Goal: Task Accomplishment & Management: Complete application form

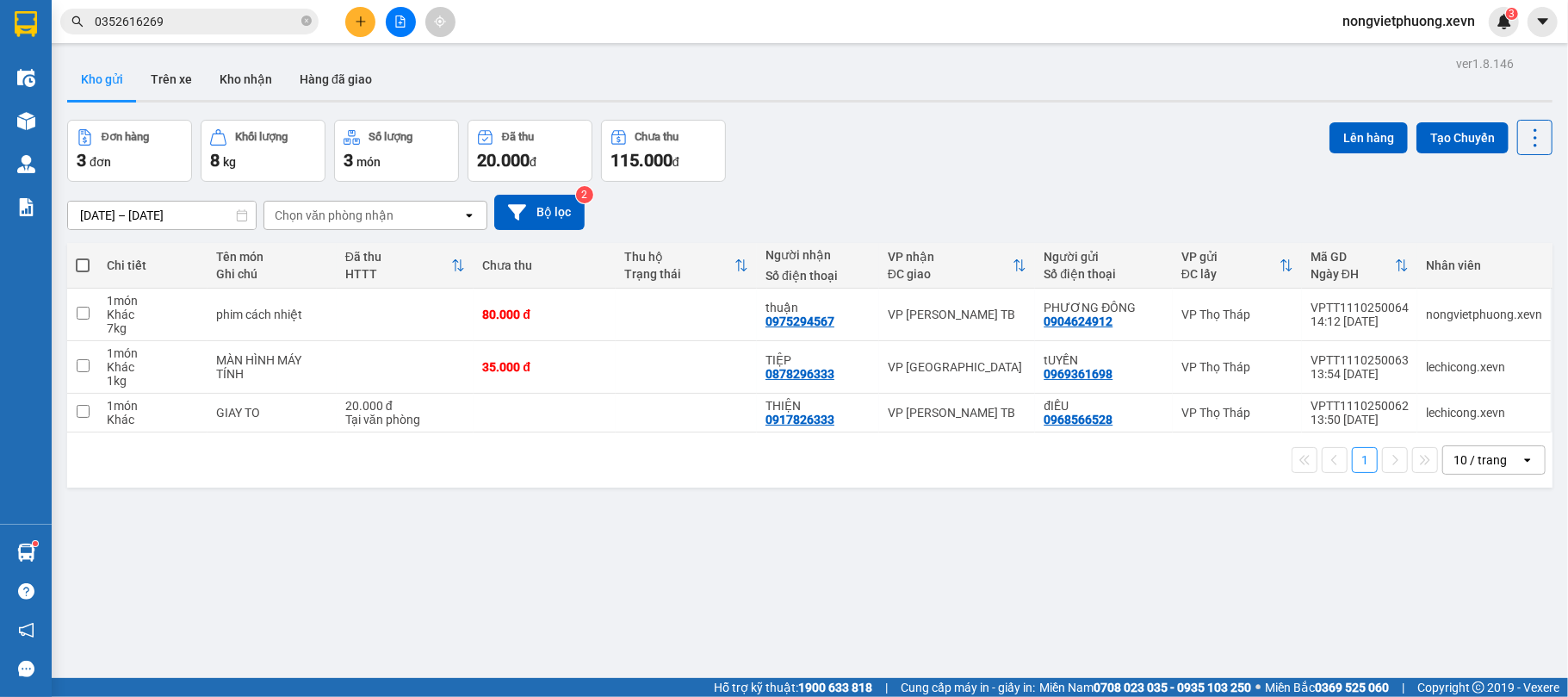
click at [214, 25] on input "0352616269" at bounding box center [196, 21] width 204 height 19
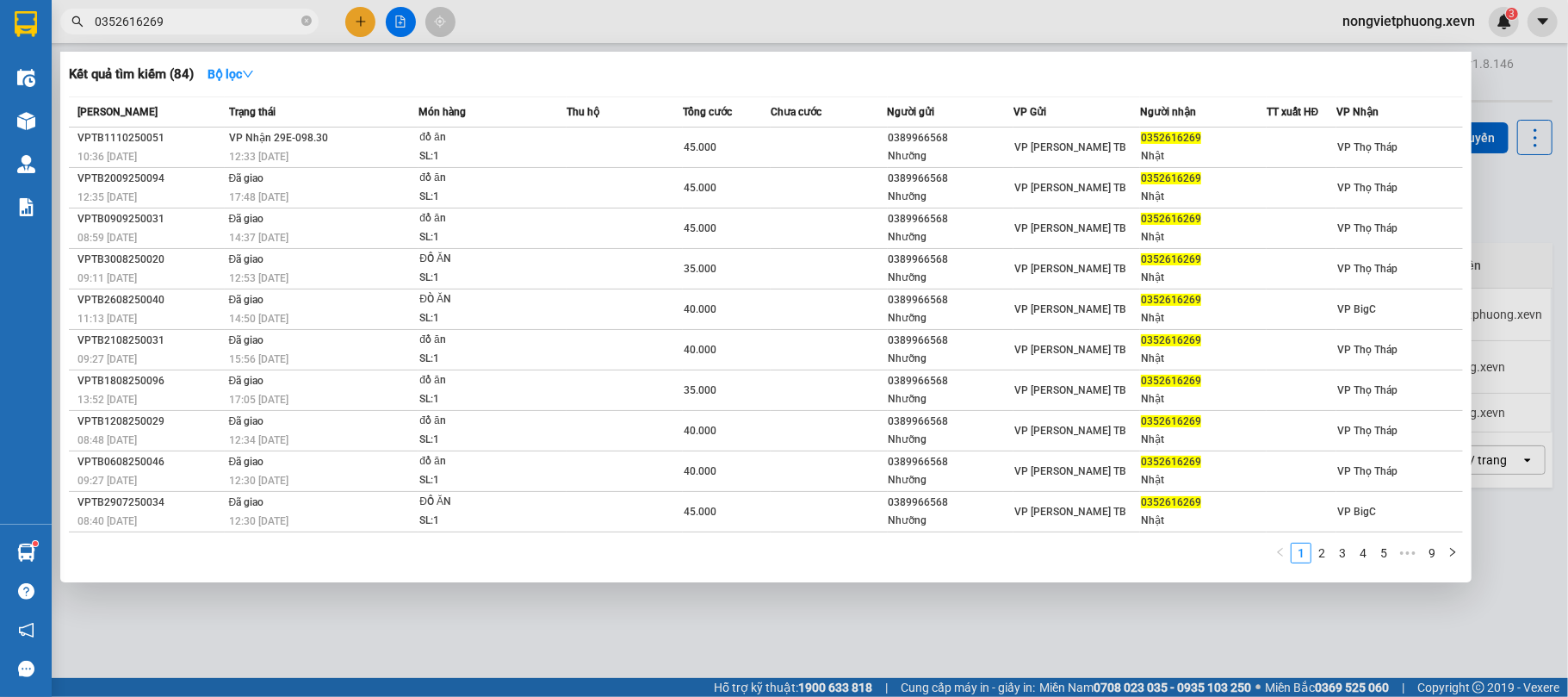
click at [214, 24] on input "0352616269" at bounding box center [196, 21] width 204 height 19
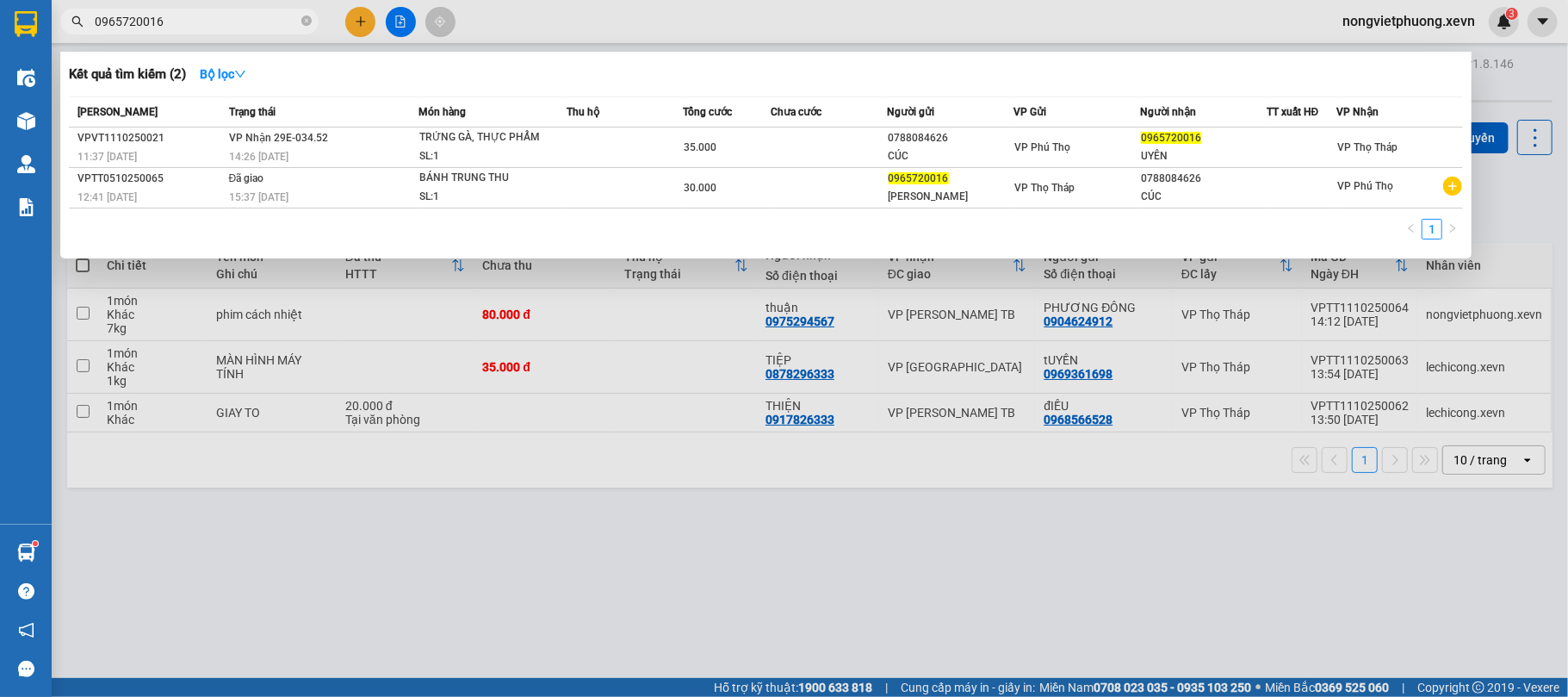
type input "0965720016"
click at [363, 25] on div at bounding box center [784, 348] width 1568 height 697
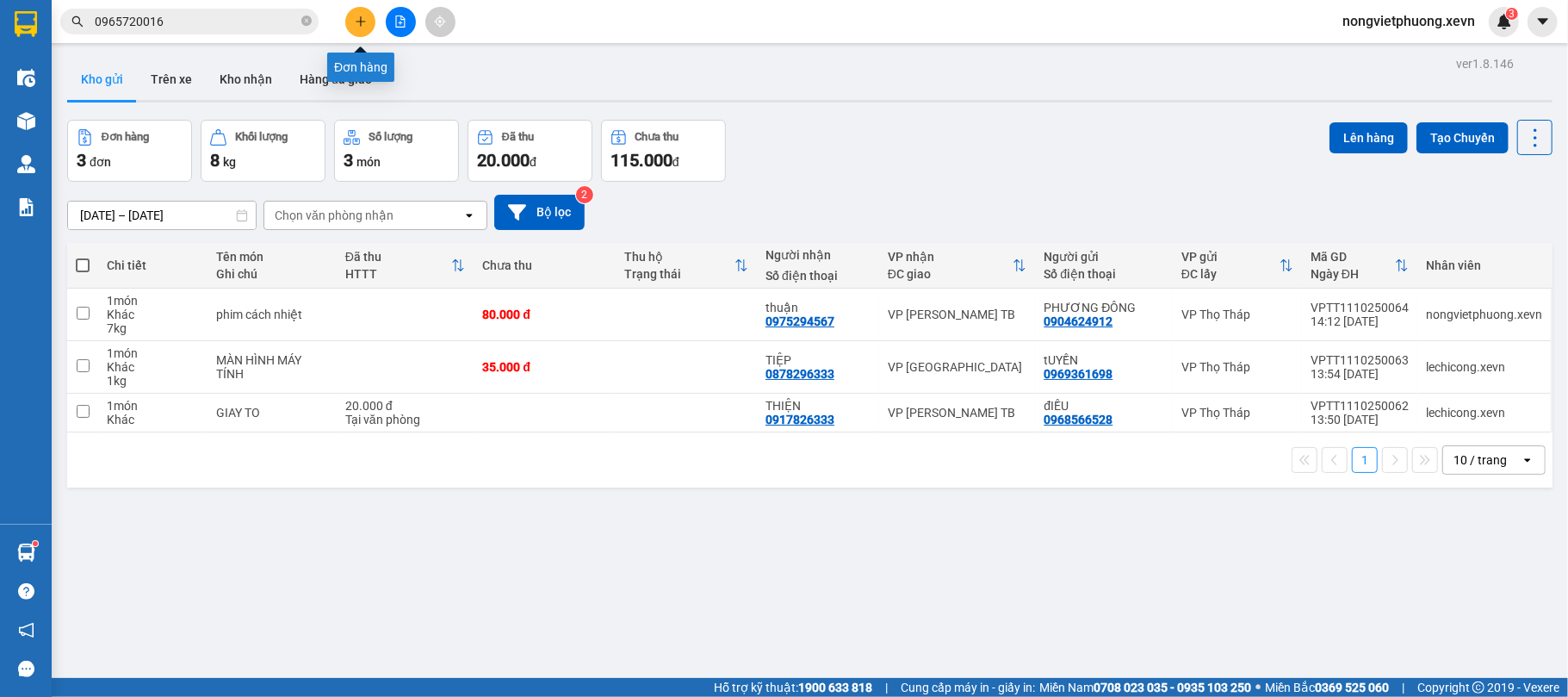
click at [360, 25] on icon "plus" at bounding box center [360, 21] width 1 height 9
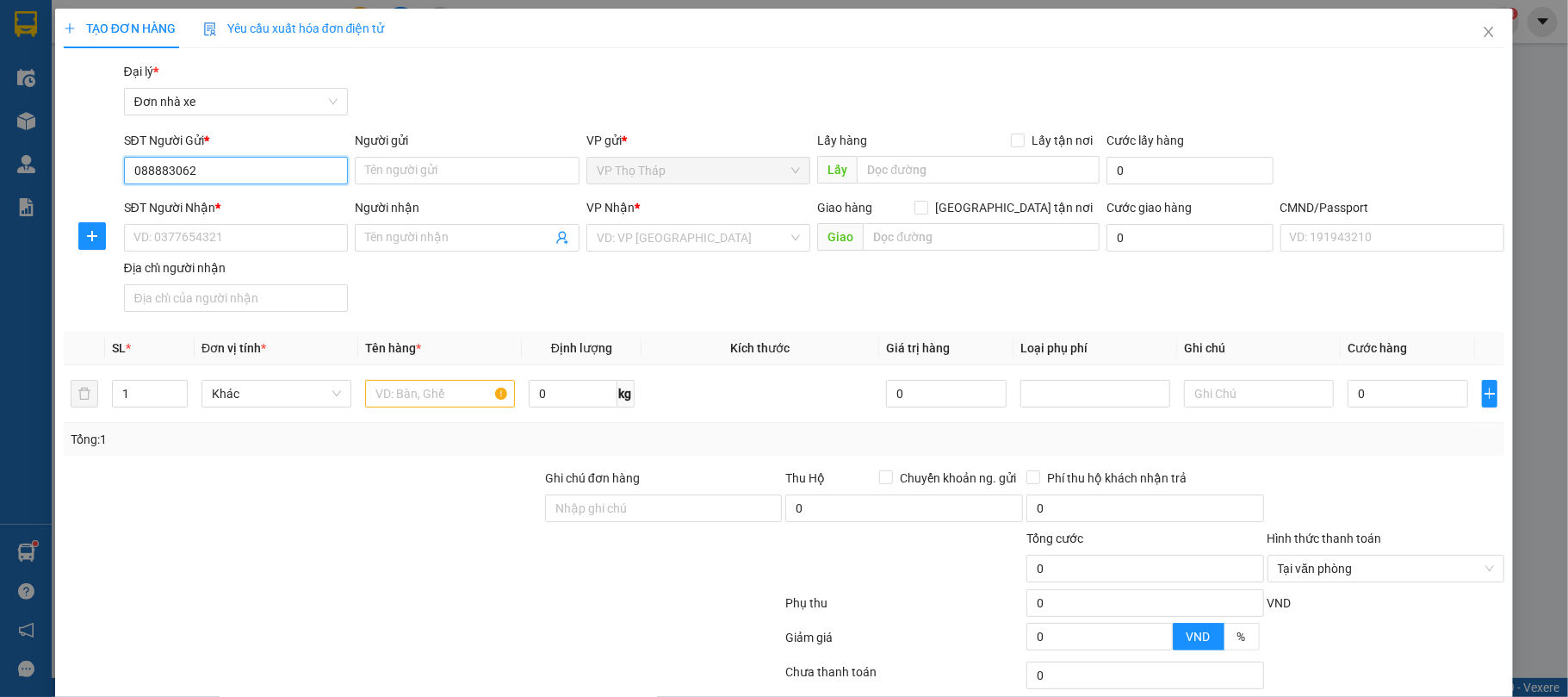
type input "0888830621"
click at [270, 196] on div "0888830621 - HỮU" at bounding box center [233, 206] width 202 height 19
type input "HỮU"
type input "0395034726"
type input "THƯƠNG"
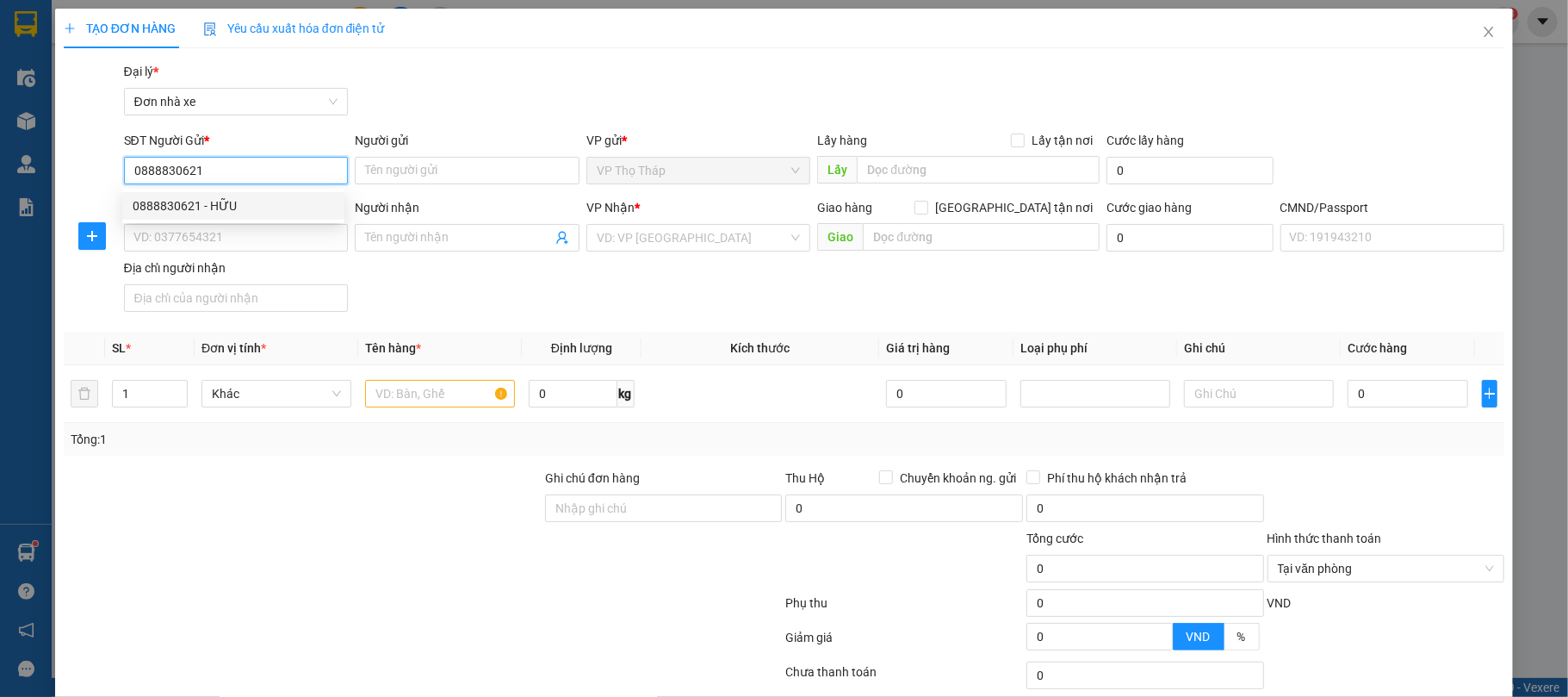
type input "034094016731 [PERSON_NAME]"
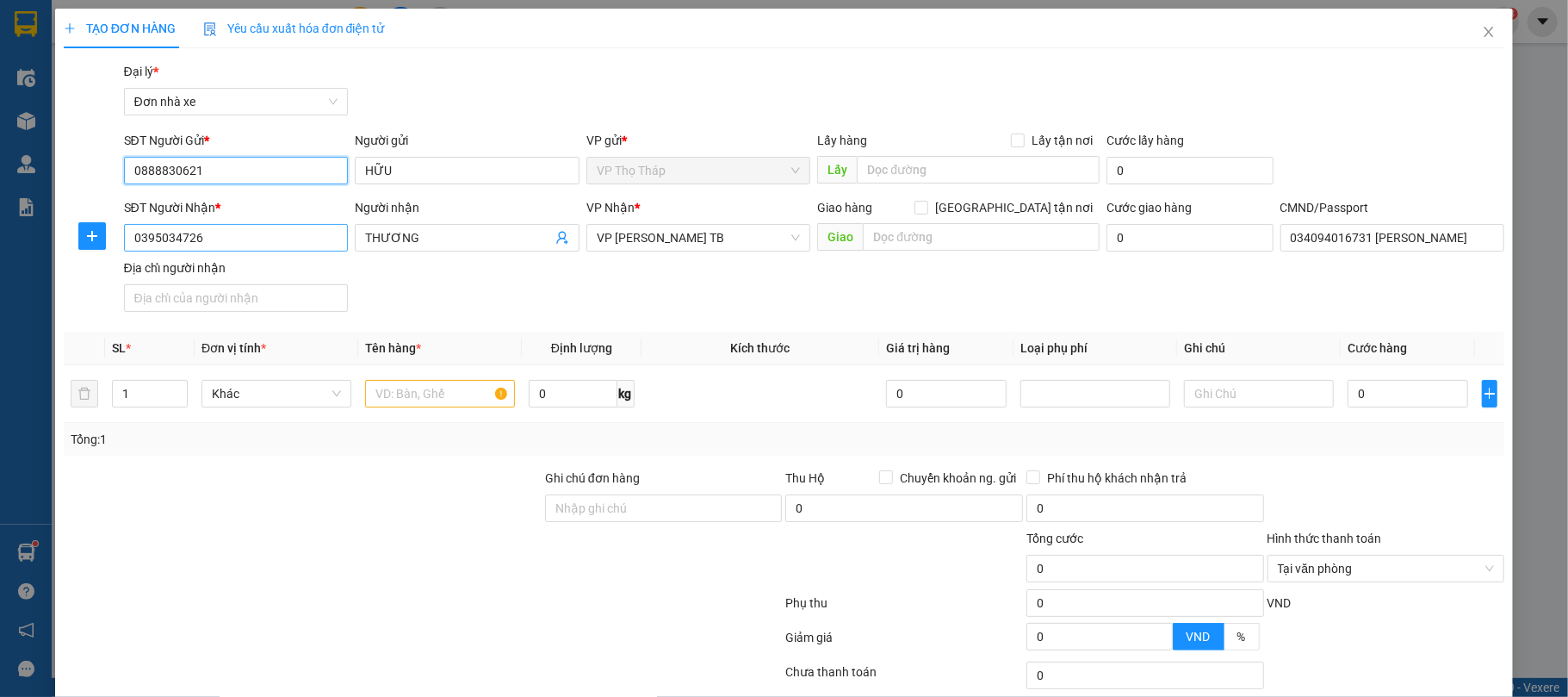
type input "0888830621"
drag, startPoint x: 252, startPoint y: 241, endPoint x: 26, endPoint y: 233, distance: 226.1
click at [26, 233] on div "TẠO ĐƠN HÀNG Yêu cầu xuất hóa đơn điện tử Transit Pickup Surcharge Ids Transit …" at bounding box center [784, 348] width 1568 height 697
type input "0824688779"
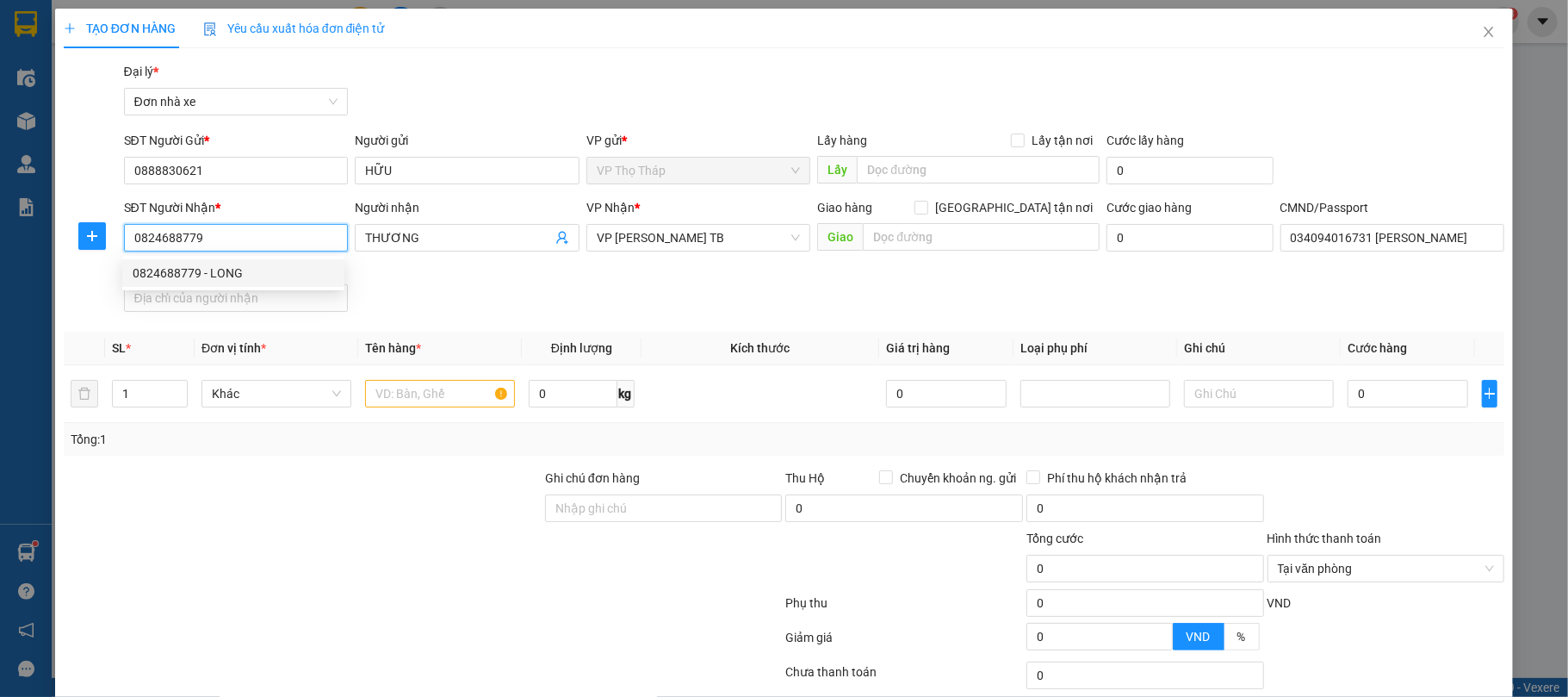
click at [196, 273] on div "0824688779 - LONG" at bounding box center [233, 273] width 202 height 19
type input "LONG"
type input "036200002705 [PERSON_NAME] 16/14/144 [PERSON_NAME]"
type input "0824688779"
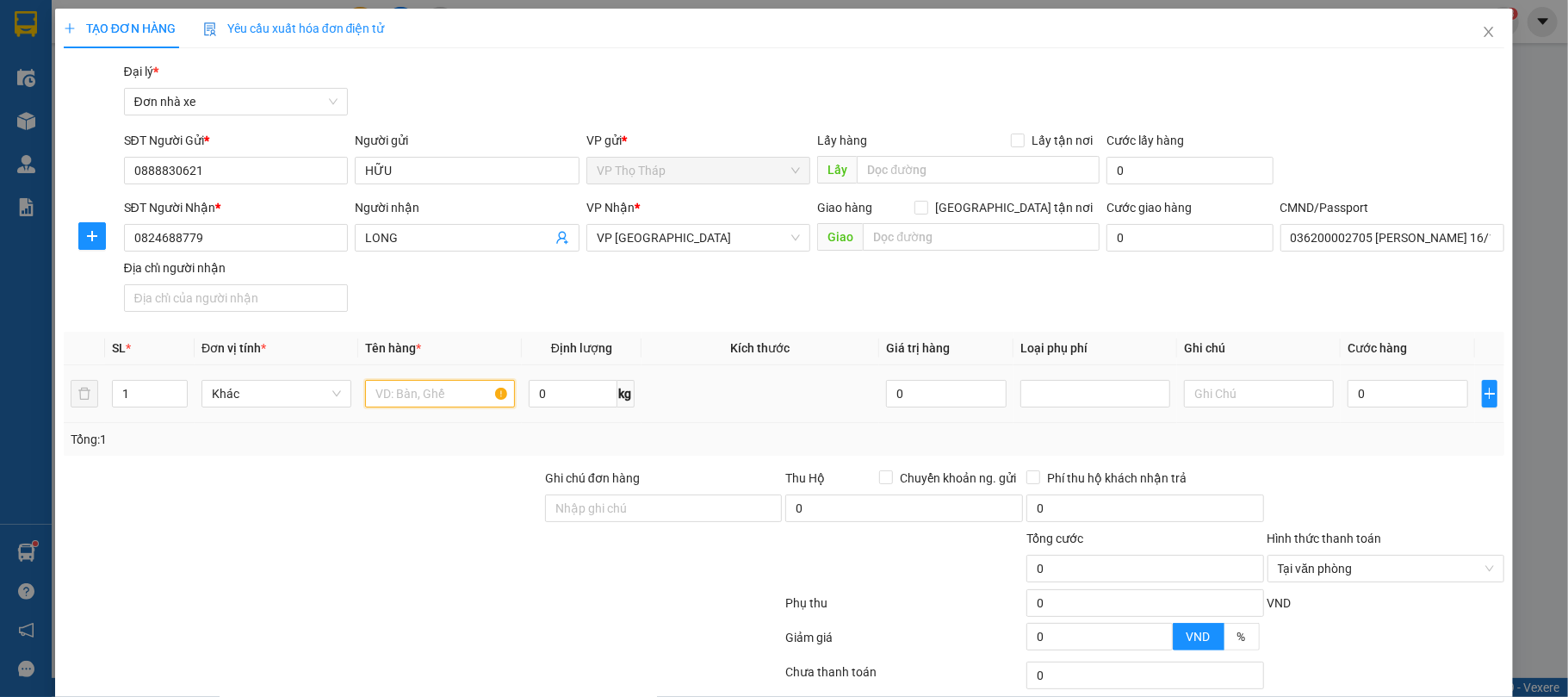
click at [466, 391] on input "text" at bounding box center [440, 394] width 150 height 27
type input "ipad"
click at [568, 395] on input "0" at bounding box center [573, 394] width 88 height 27
type input "3"
click at [1394, 397] on input "0" at bounding box center [1408, 394] width 121 height 27
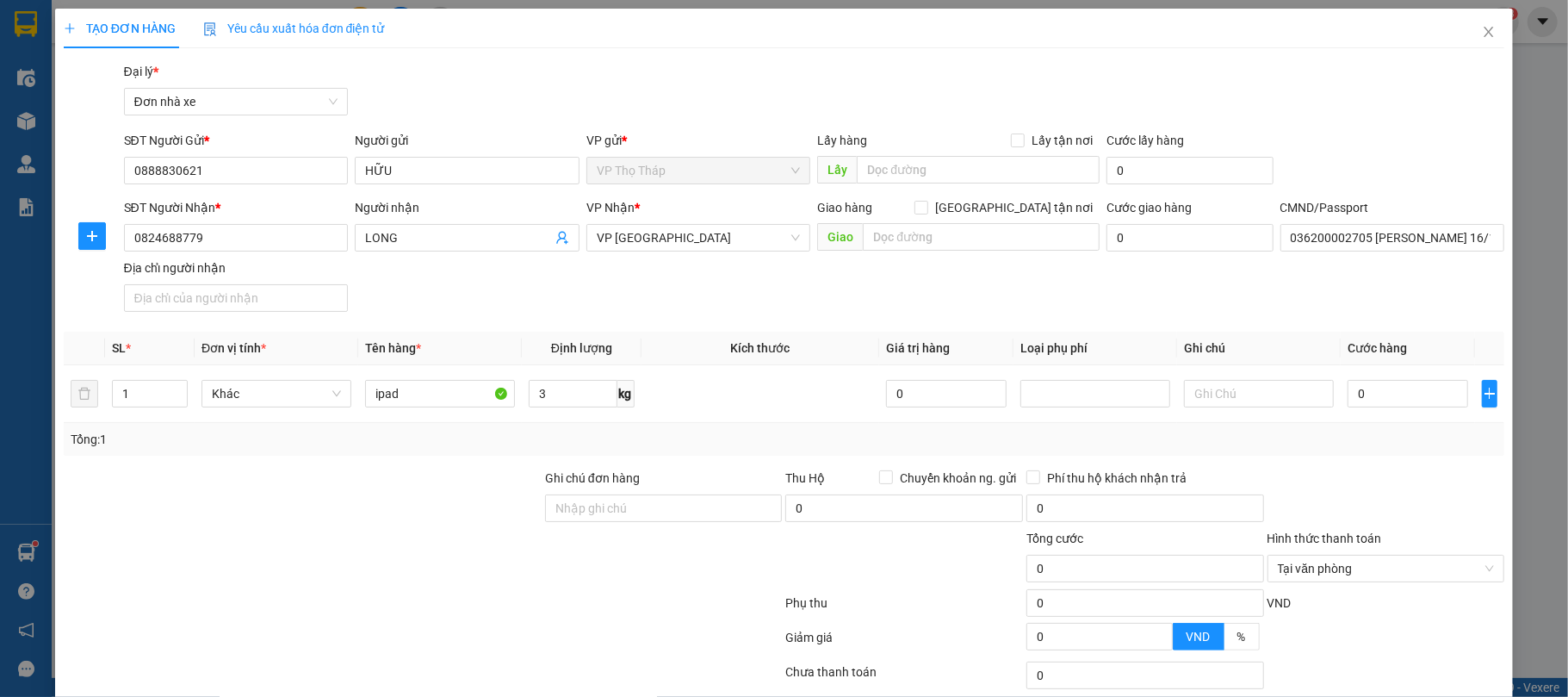
click at [1431, 477] on div at bounding box center [1386, 499] width 241 height 60
click at [1423, 407] on input "0" at bounding box center [1408, 394] width 121 height 27
click at [1421, 407] on input "0" at bounding box center [1408, 394] width 121 height 27
type input "3"
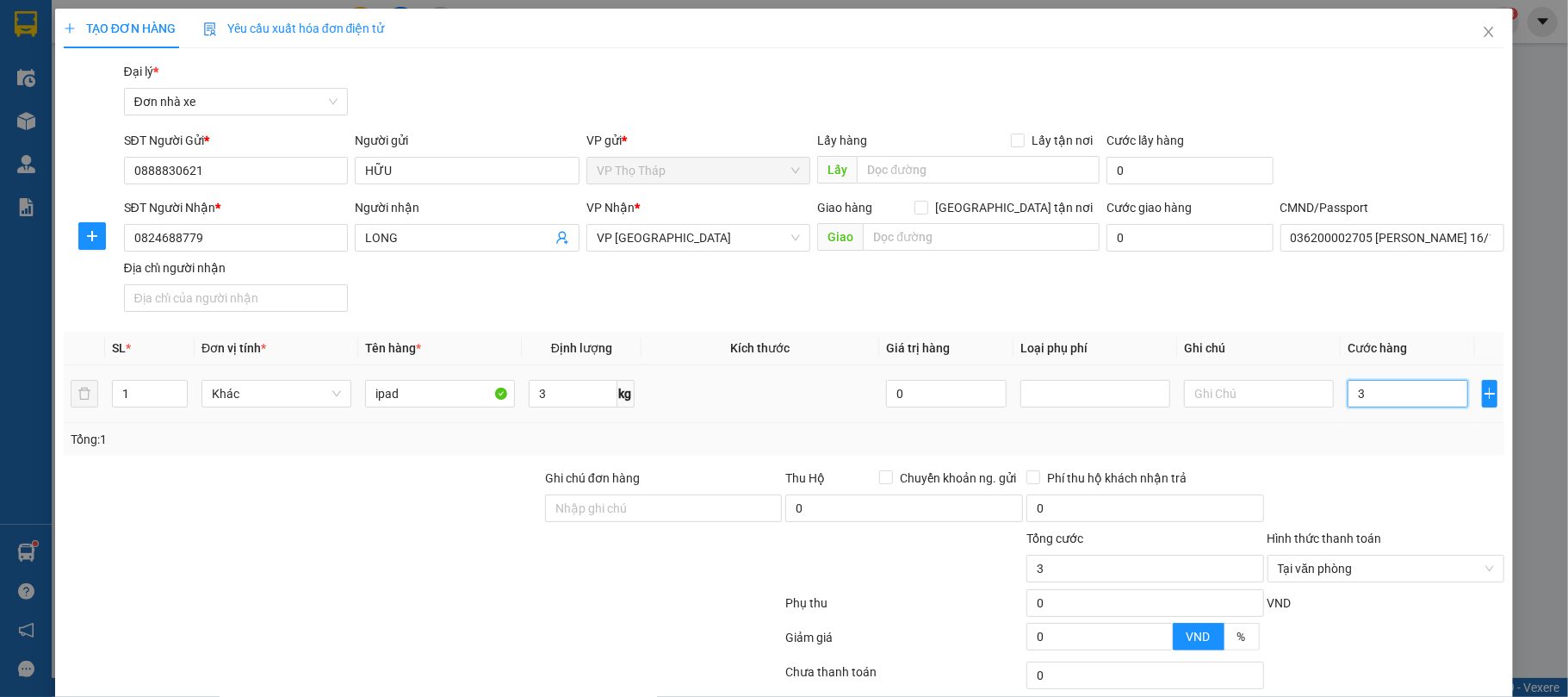
type input "30"
click at [1479, 568] on div "Tại văn phòng" at bounding box center [1386, 568] width 237 height 27
type input "30.000"
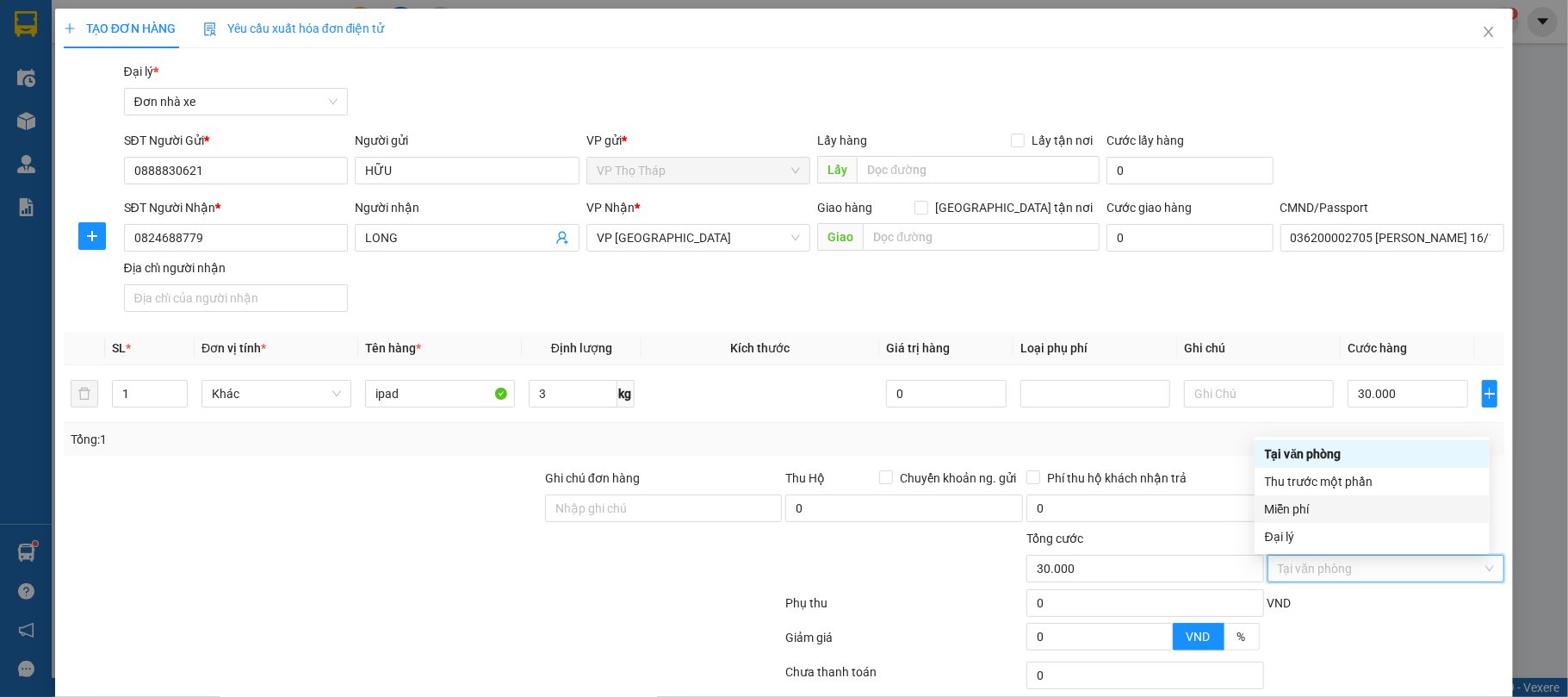
scroll to position [128, 0]
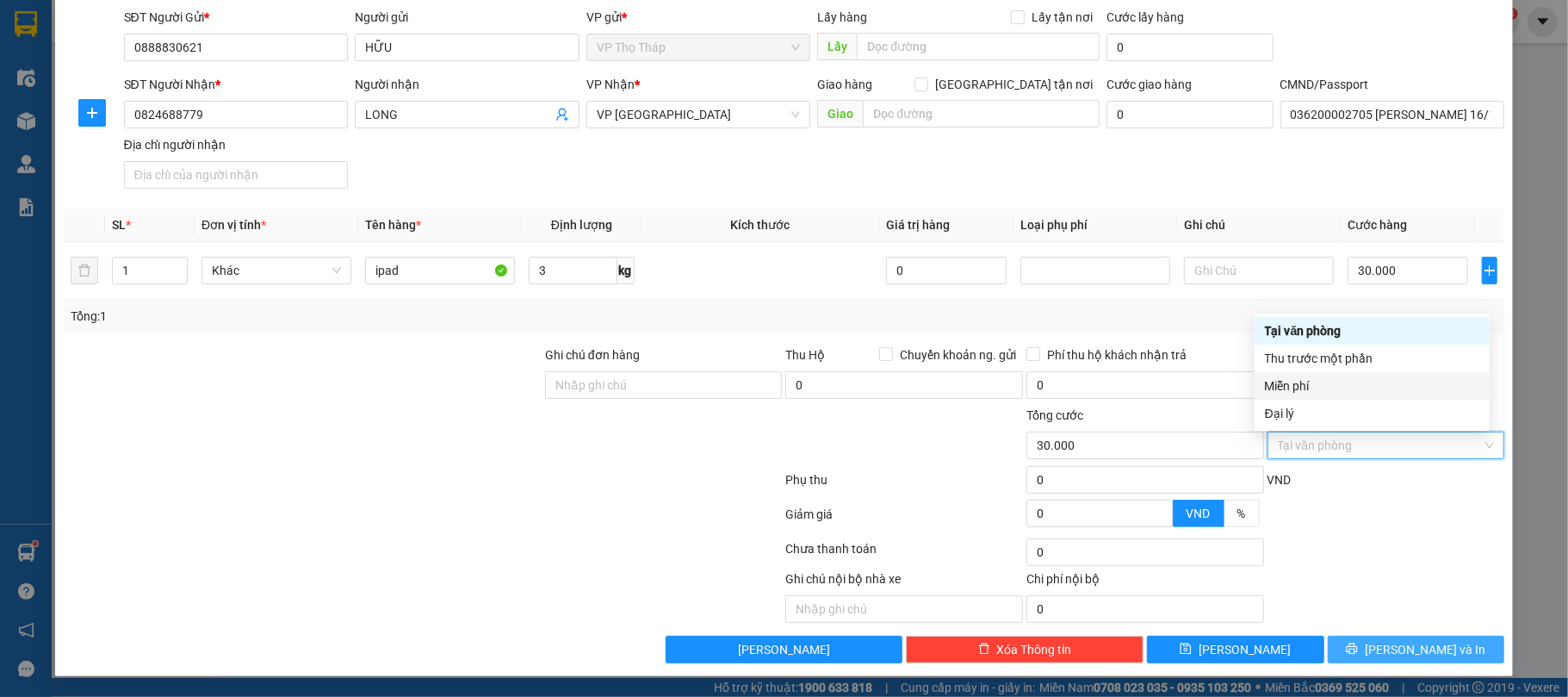
click at [1394, 649] on span "[PERSON_NAME] và In" at bounding box center [1425, 649] width 121 height 19
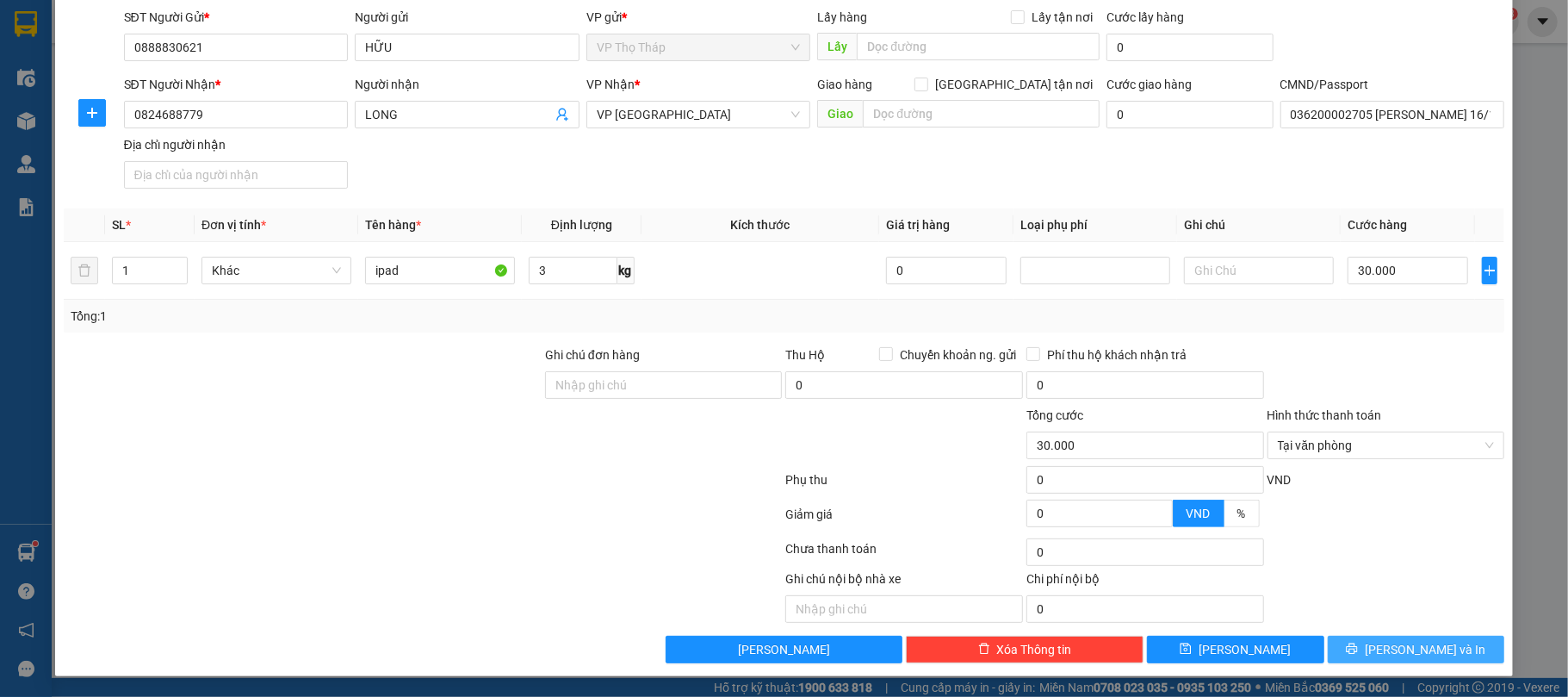
click at [1379, 659] on button "[PERSON_NAME] và In" at bounding box center [1416, 649] width 177 height 27
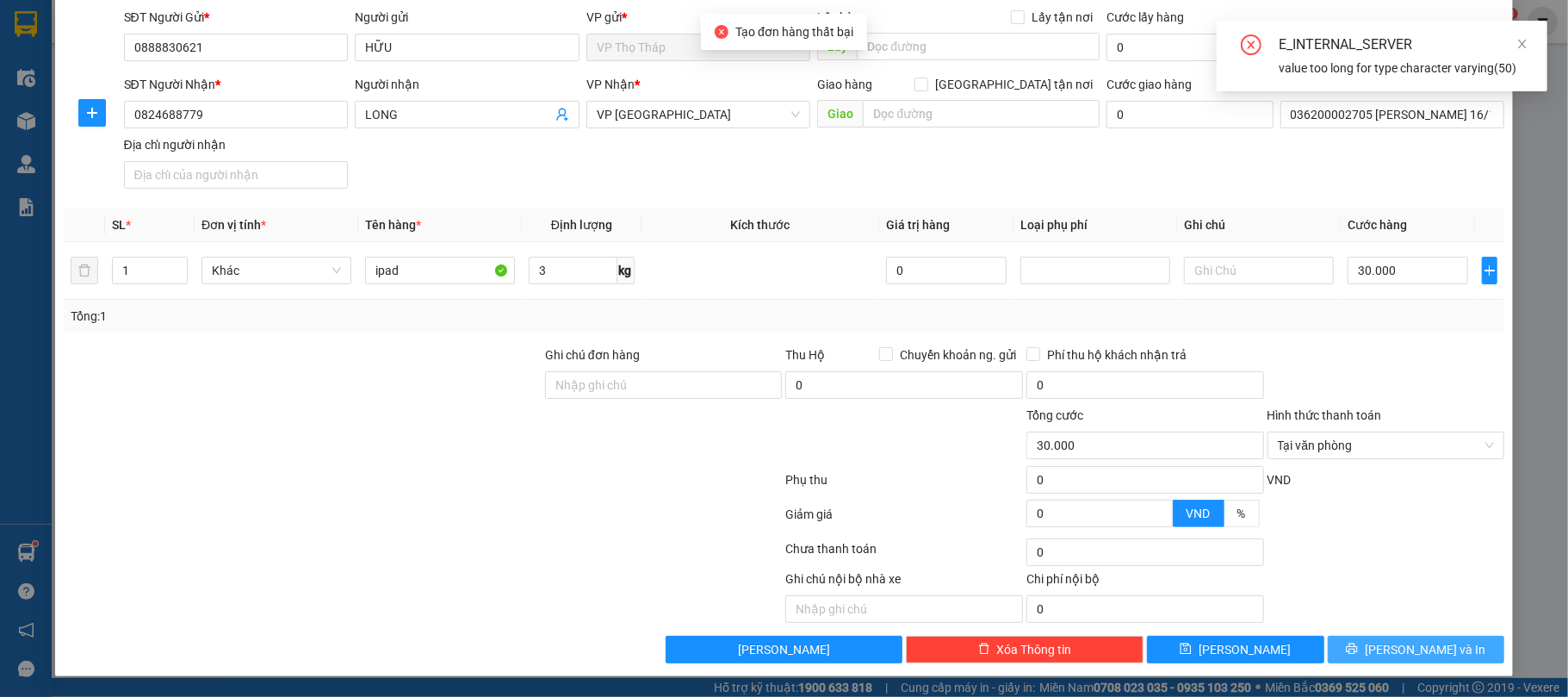
scroll to position [0, 0]
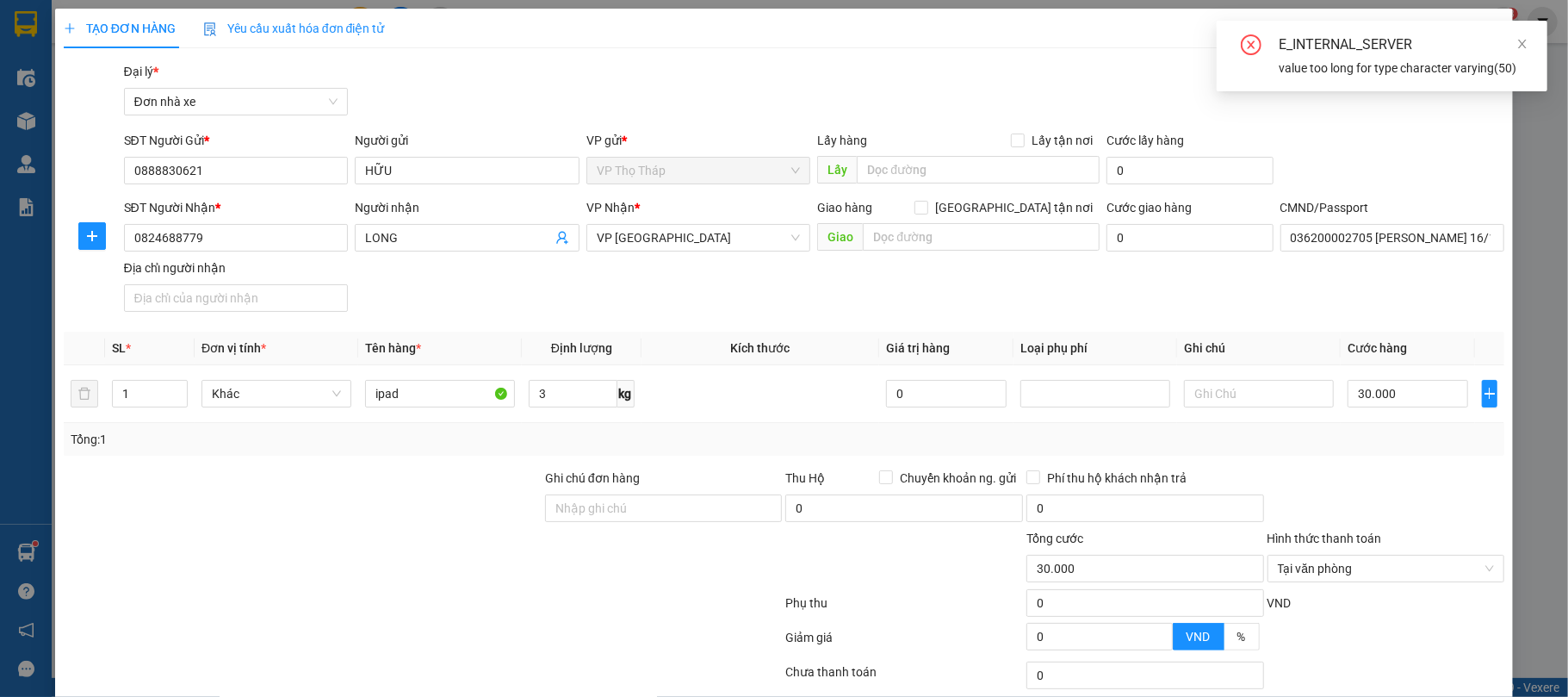
click at [1421, 453] on div "Tổng: 1" at bounding box center [784, 439] width 1441 height 33
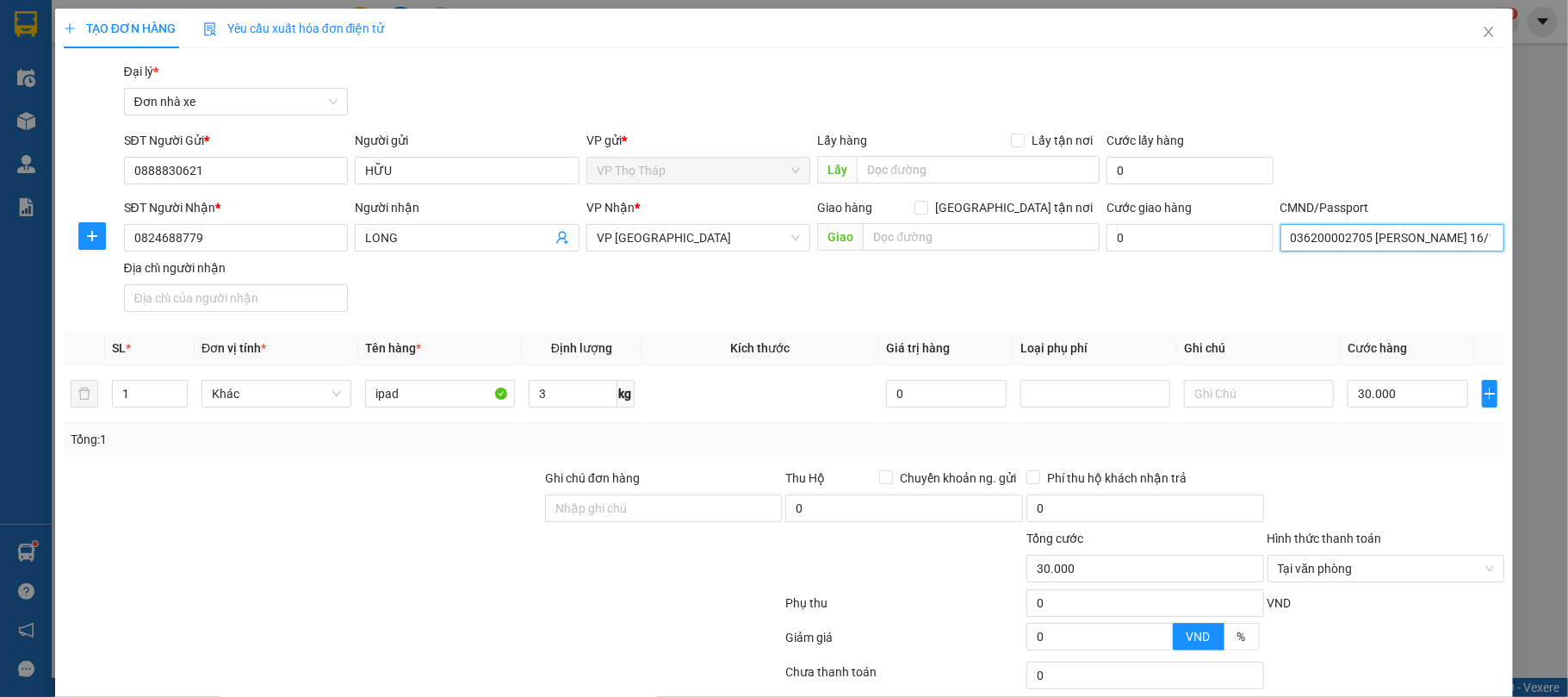
click at [1410, 235] on input "036200002705 [PERSON_NAME] 16/14/144 [PERSON_NAME]" at bounding box center [1393, 238] width 225 height 27
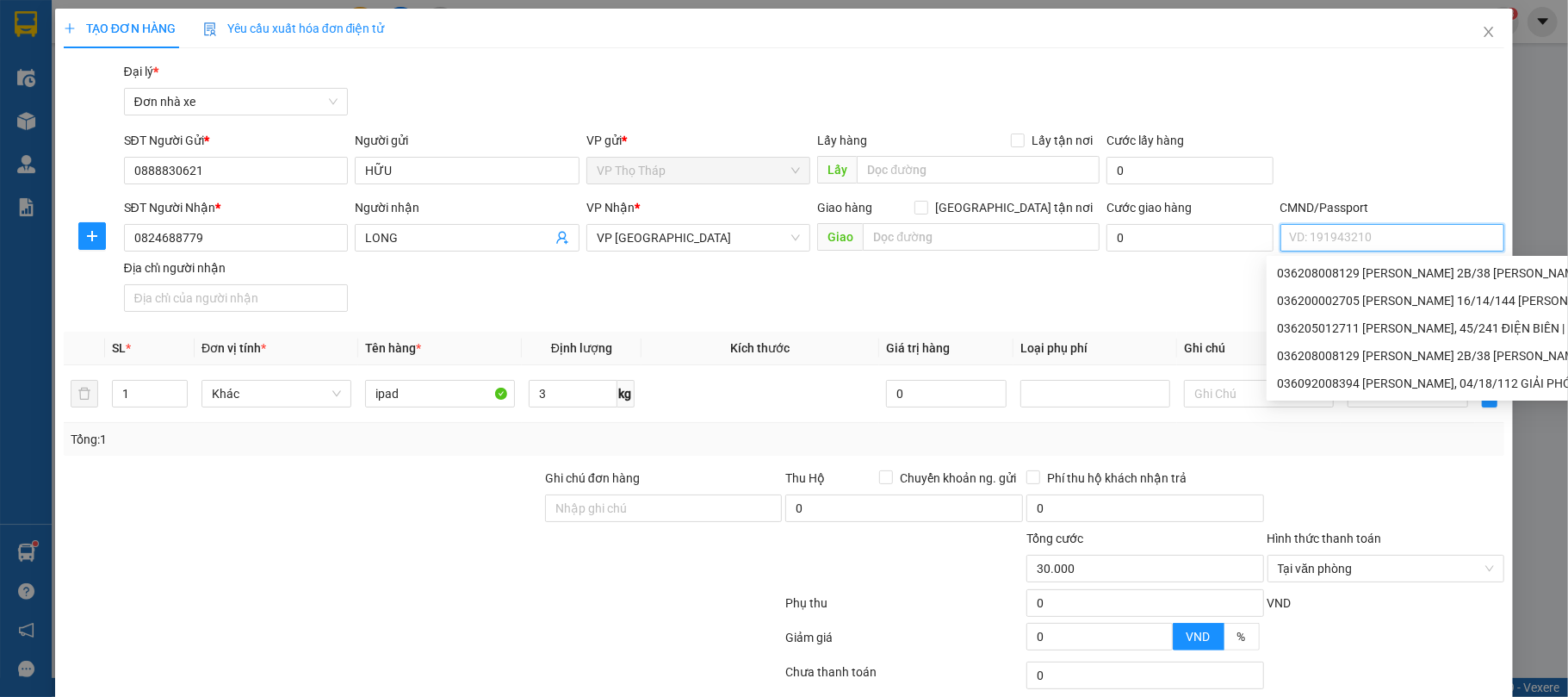
scroll to position [128, 0]
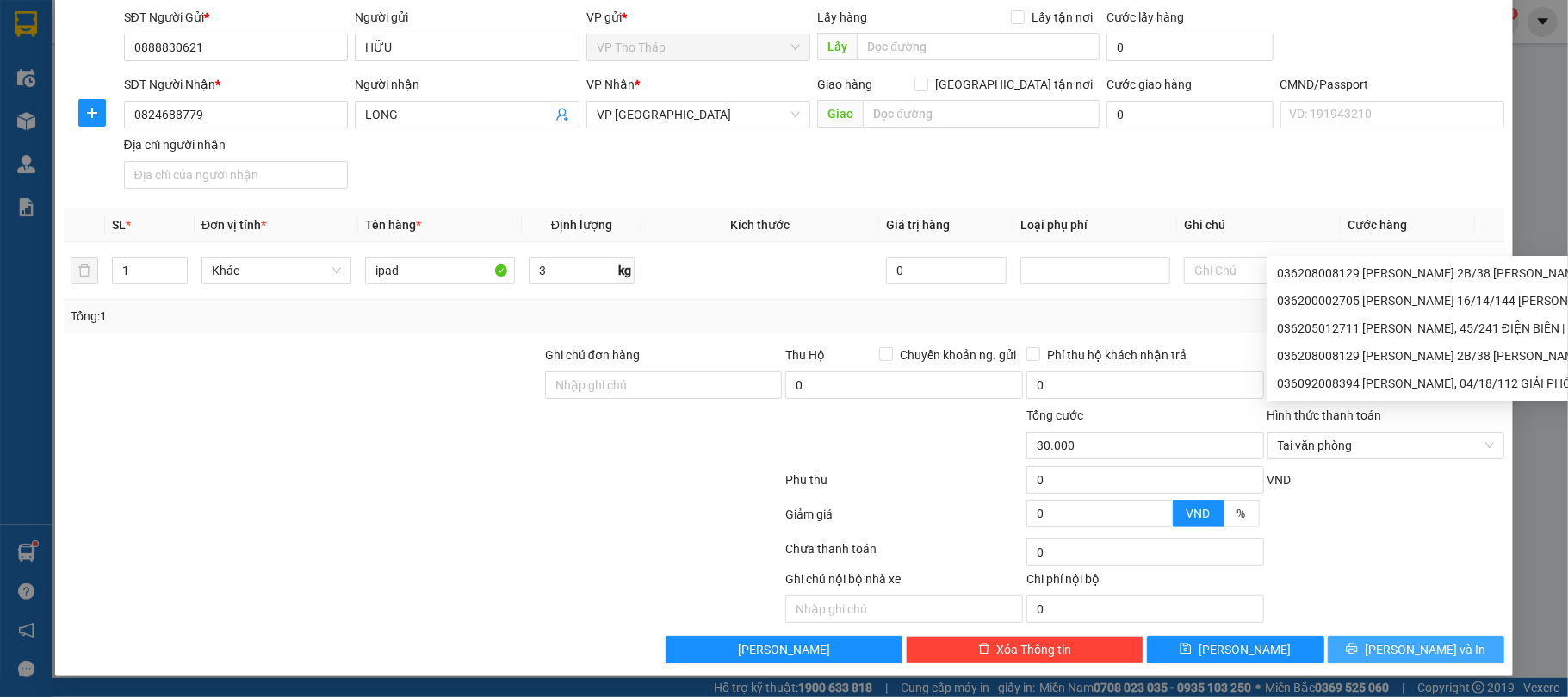
click at [1358, 649] on icon "printer" at bounding box center [1352, 648] width 12 height 12
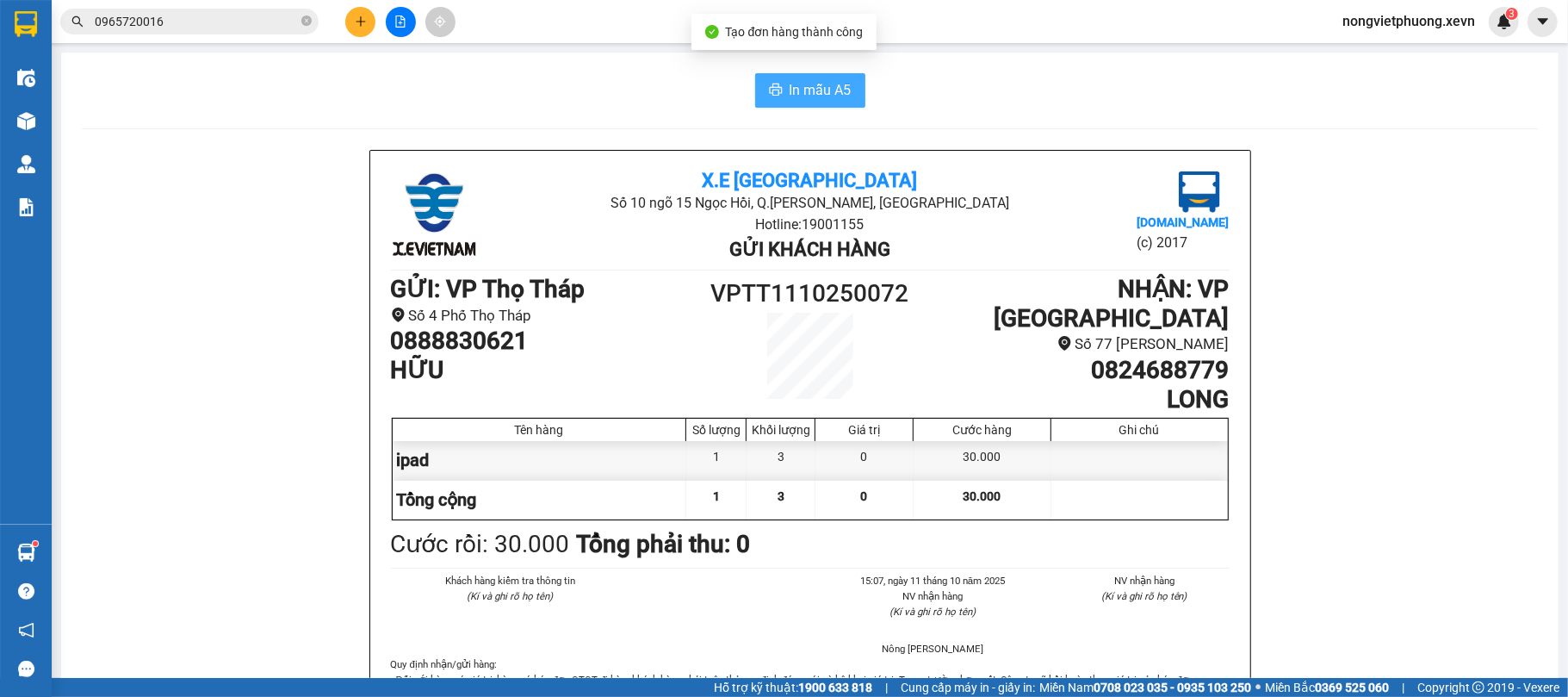
click at [806, 83] on span "In mẫu A5" at bounding box center [821, 90] width 62 height 22
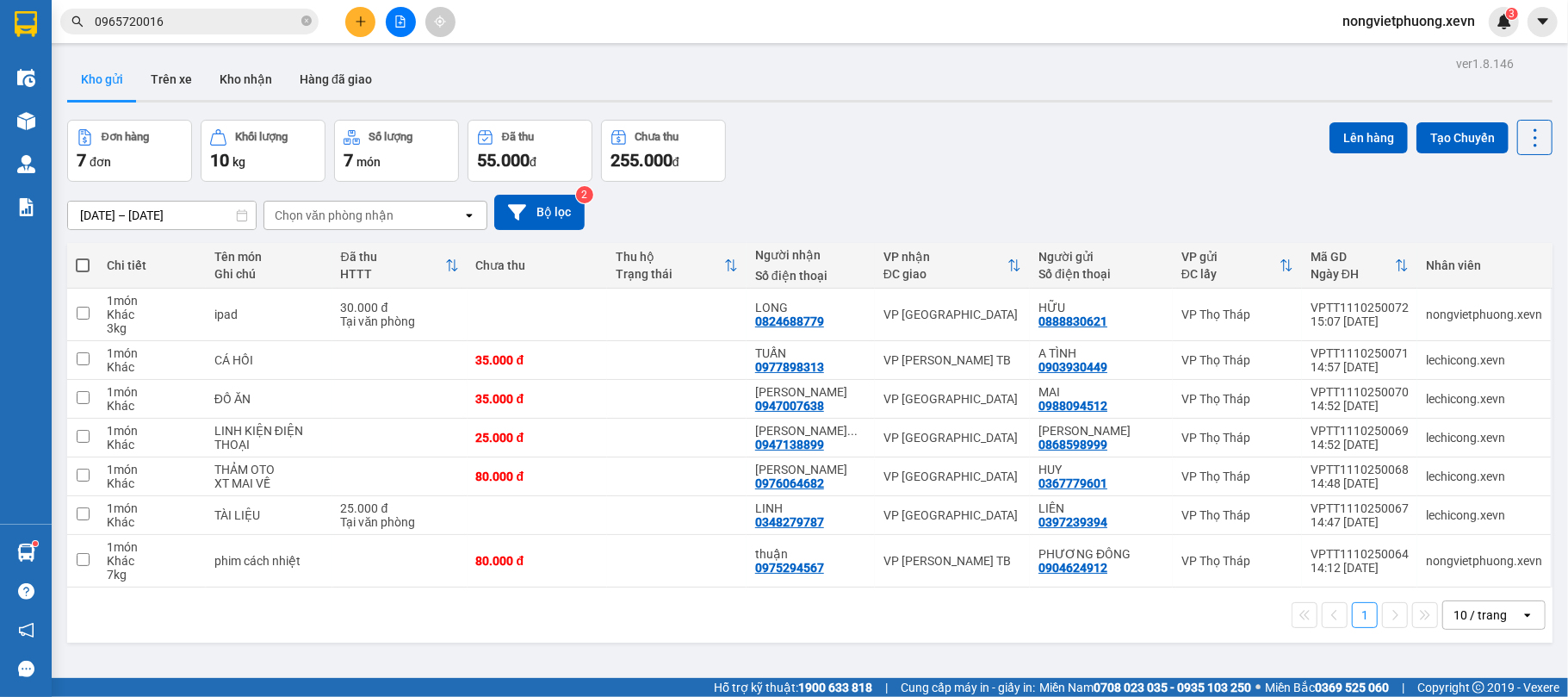
click at [200, 24] on input "0965720016" at bounding box center [196, 21] width 204 height 19
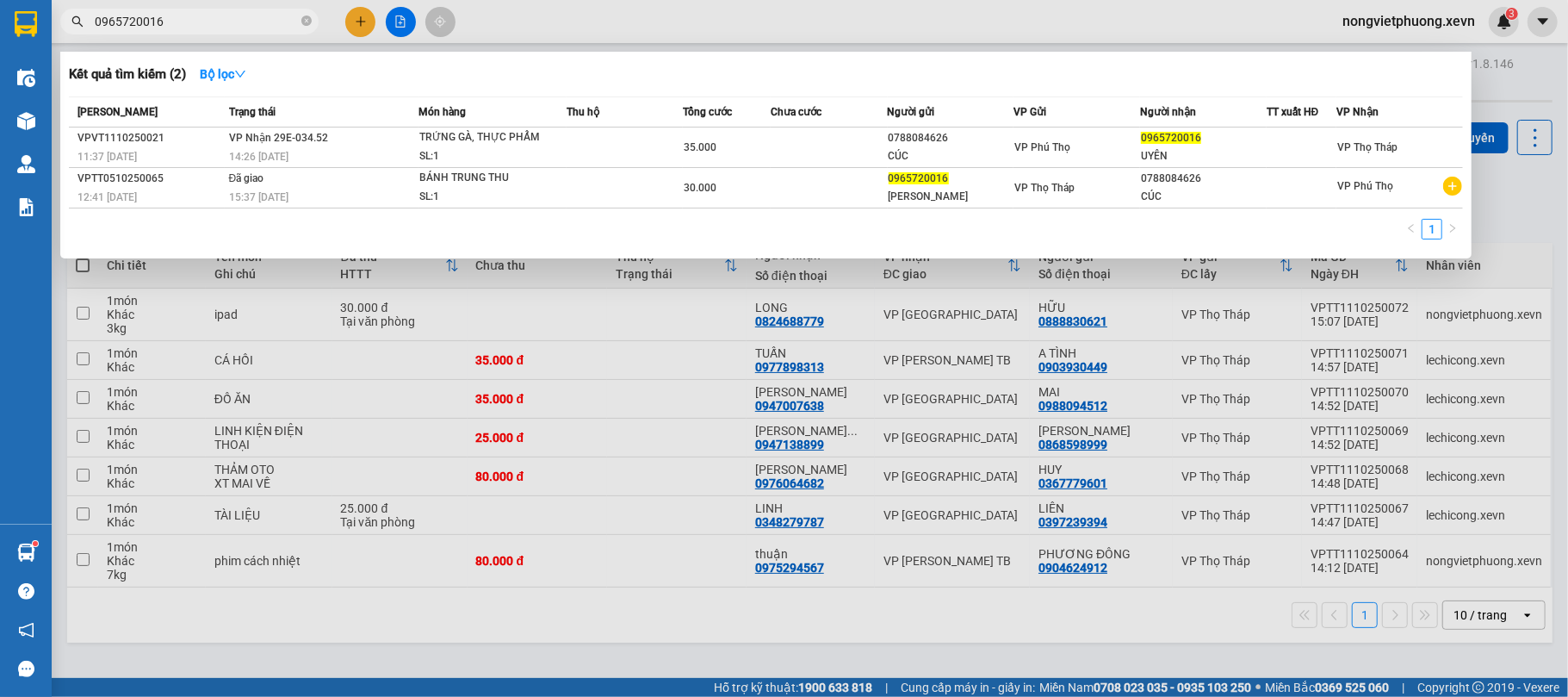
click at [200, 24] on input "0965720016" at bounding box center [196, 21] width 204 height 19
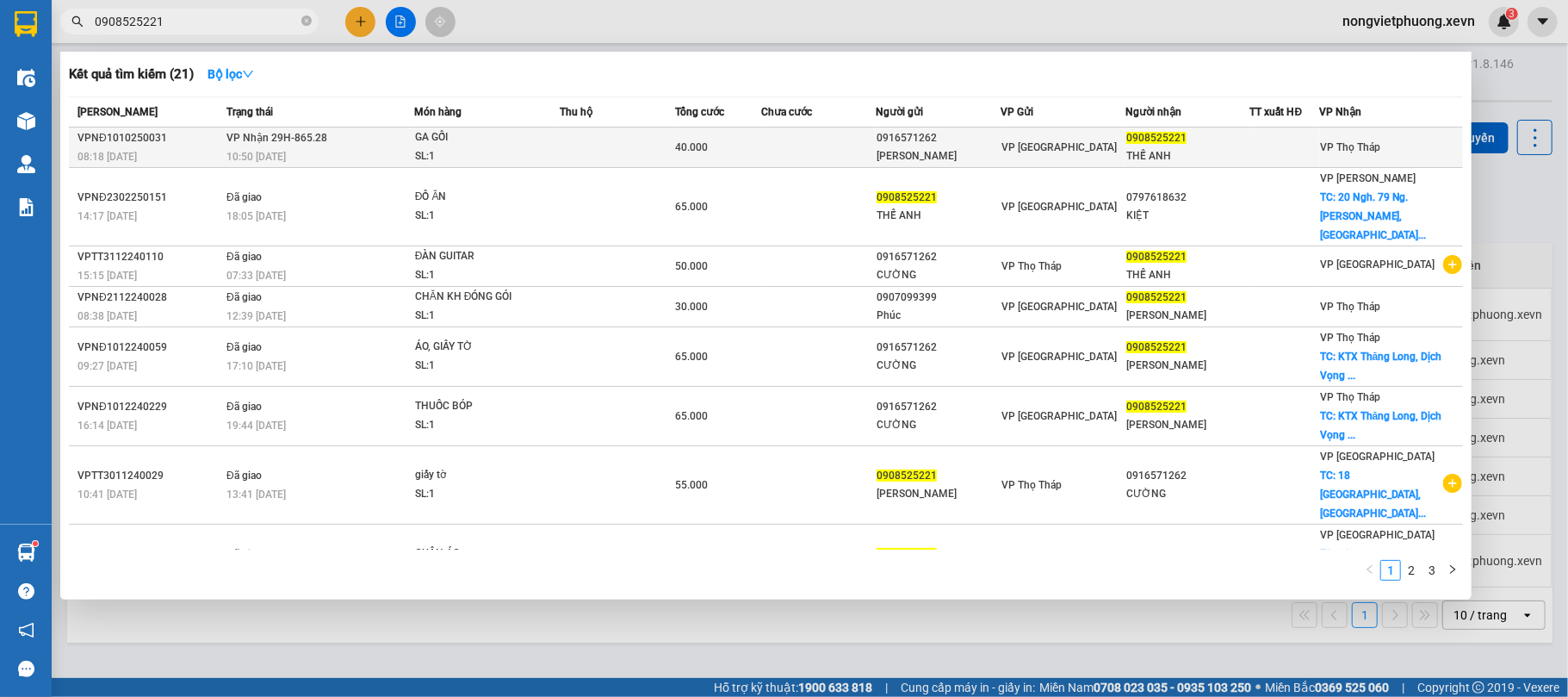
type input "0908525221"
click at [809, 145] on td at bounding box center [819, 148] width 115 height 40
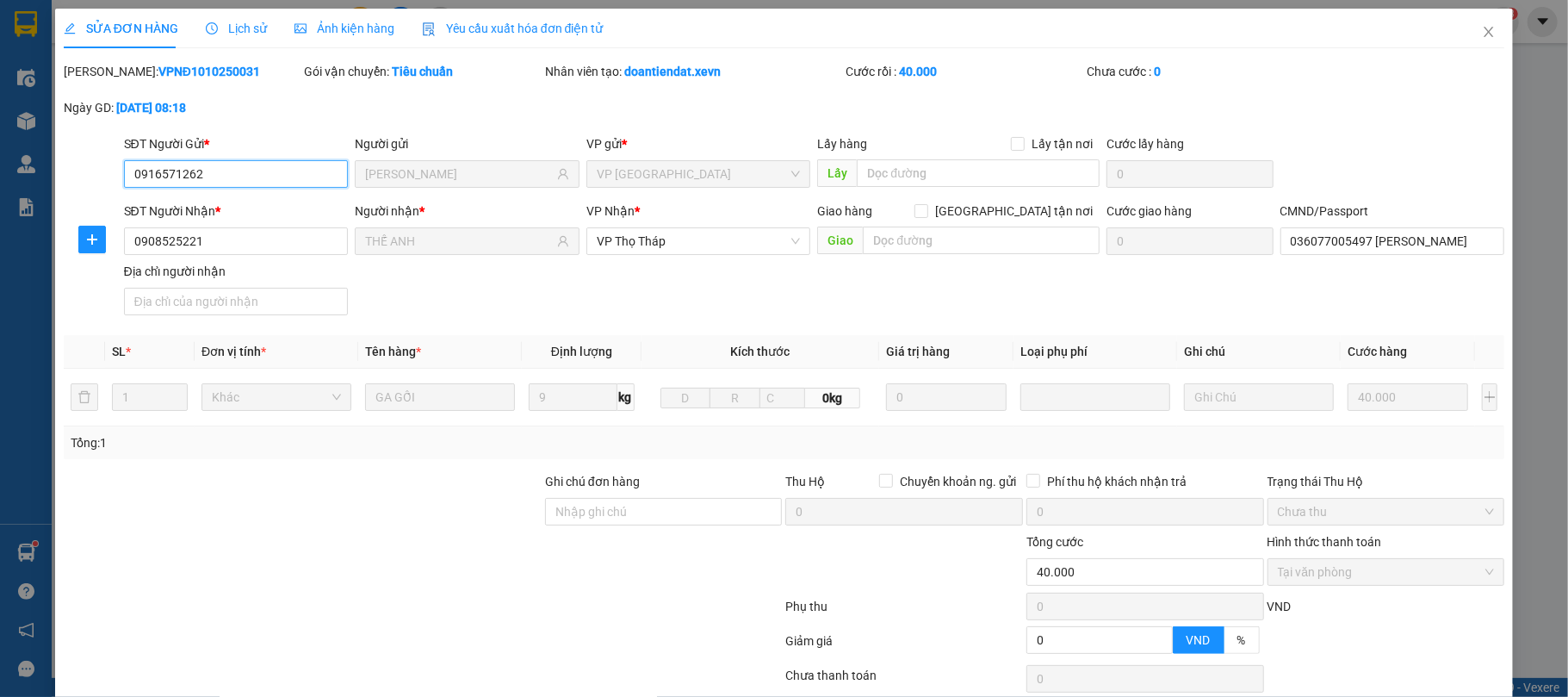
type input "0916571262"
type input "[PERSON_NAME]"
type input "0908525221"
type input "THẾ ANH"
type input "036077005497 [PERSON_NAME]"
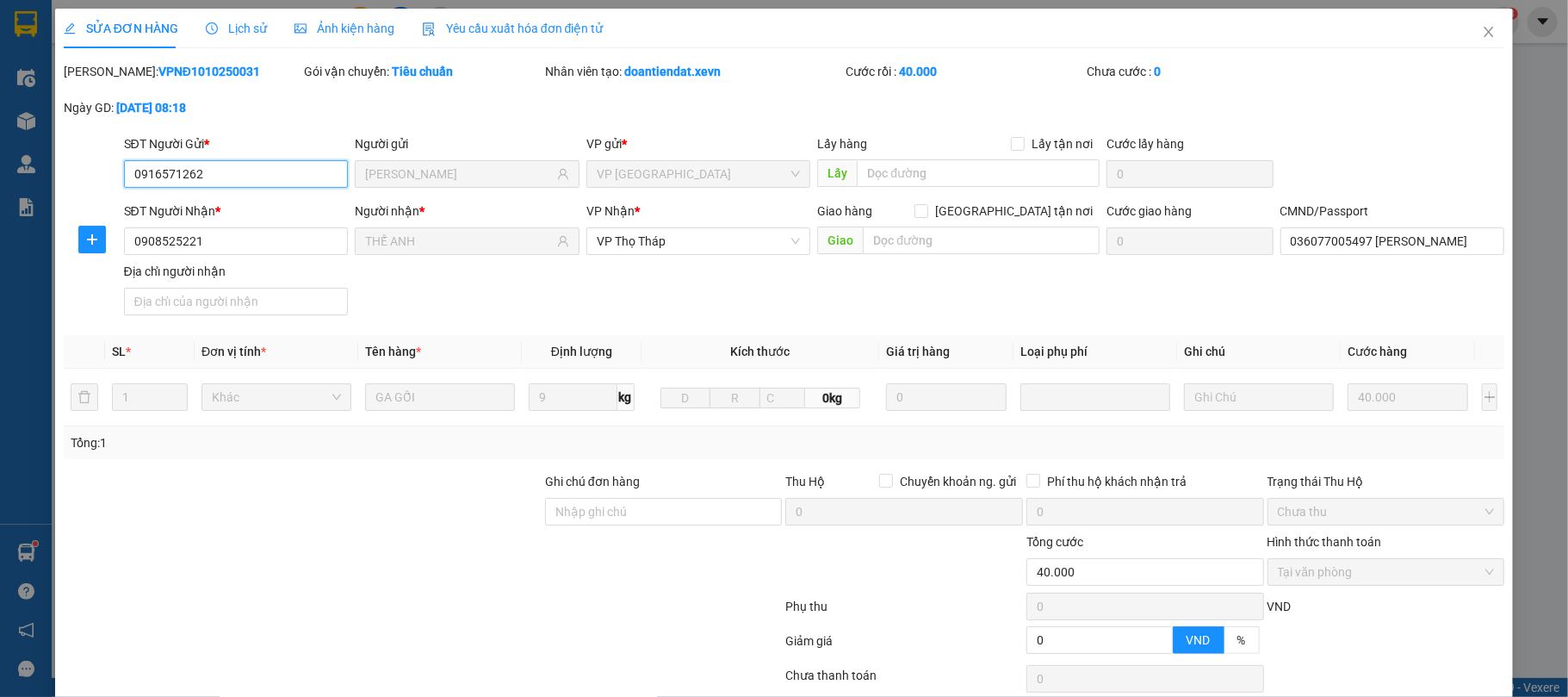
type input "0"
type input "40.000"
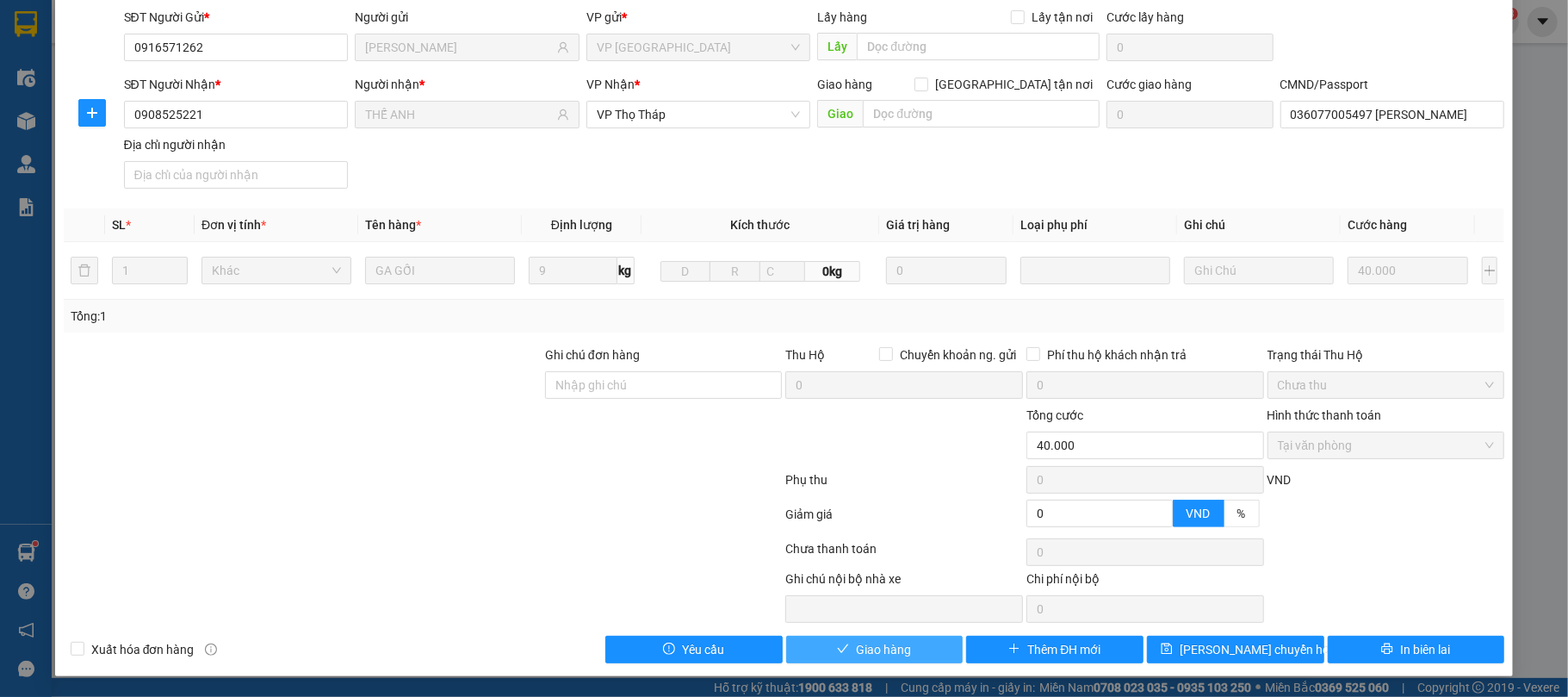
click at [892, 652] on span "Giao hàng" at bounding box center [883, 649] width 55 height 19
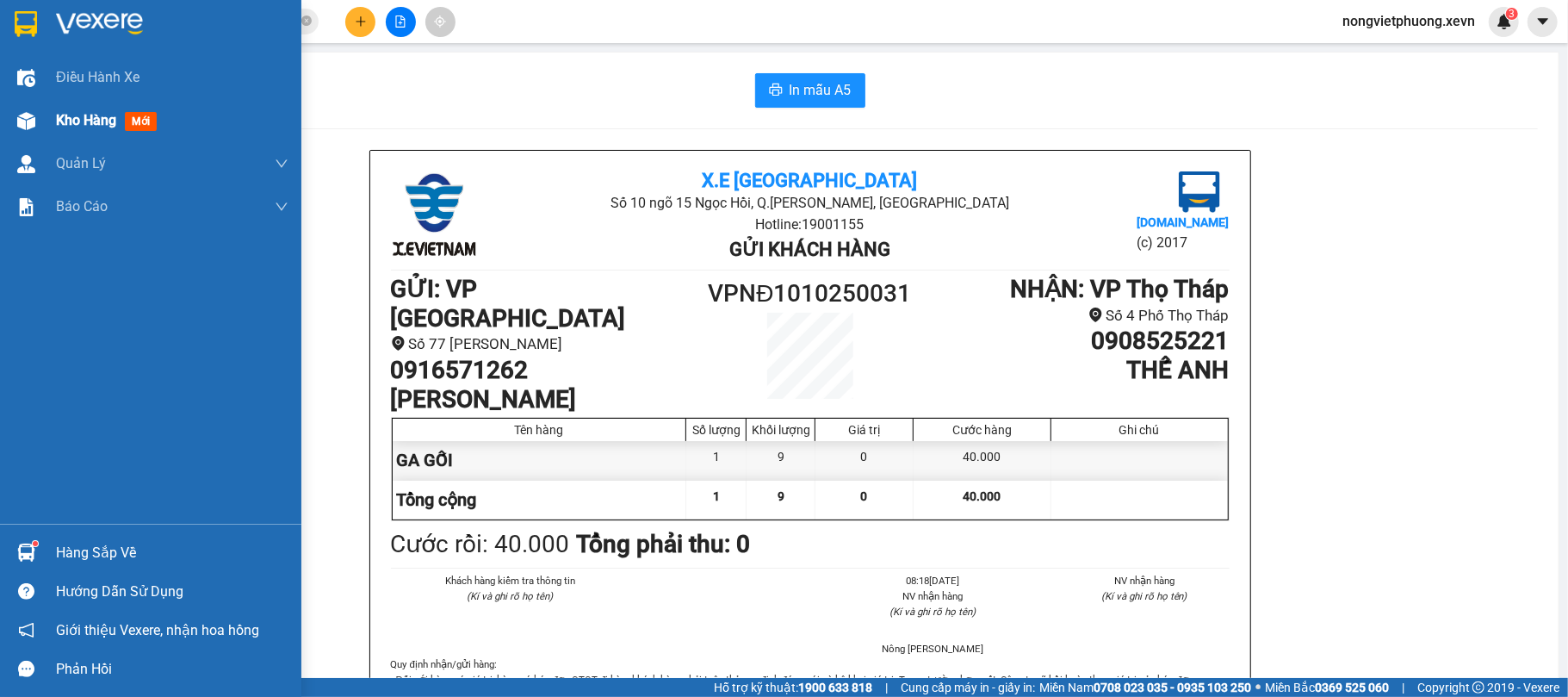
click at [69, 112] on span "Kho hàng" at bounding box center [86, 121] width 60 height 16
